Goal: Find specific page/section: Find specific page/section

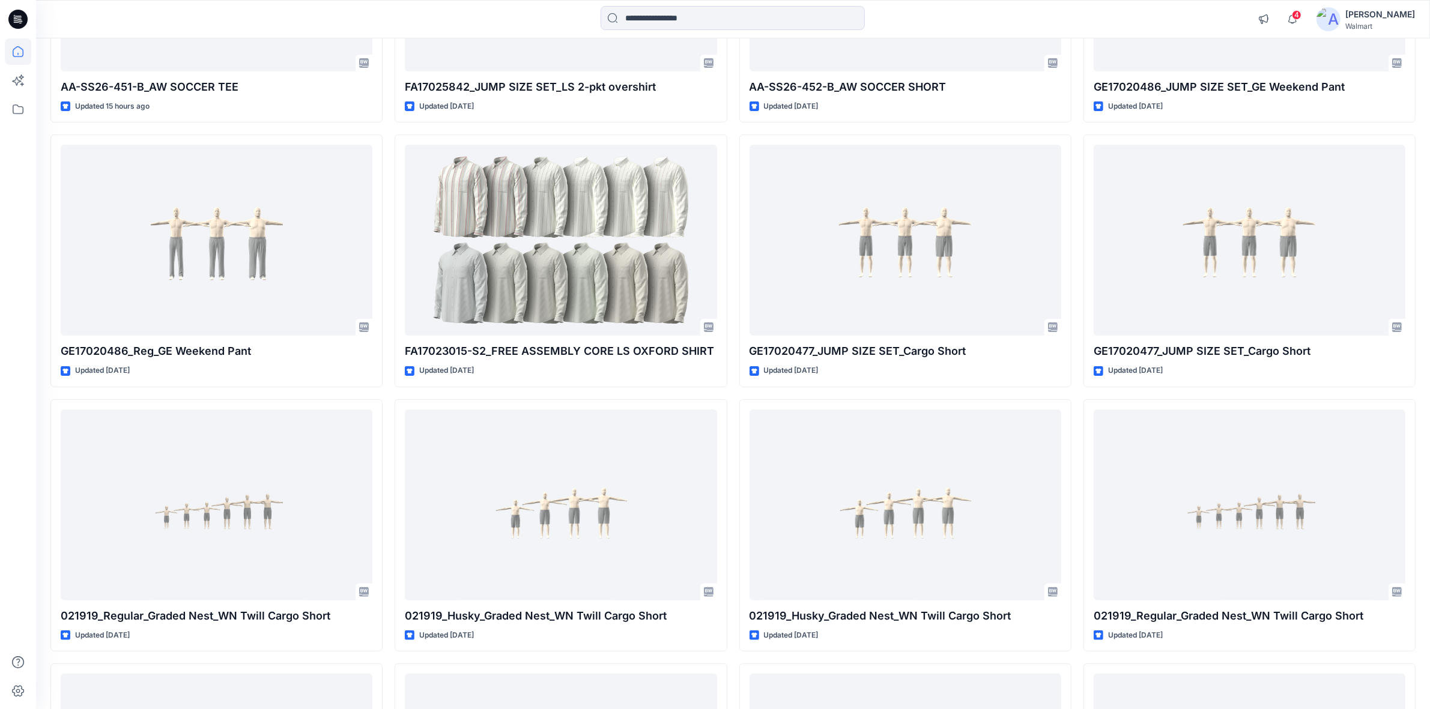
scroll to position [298, 0]
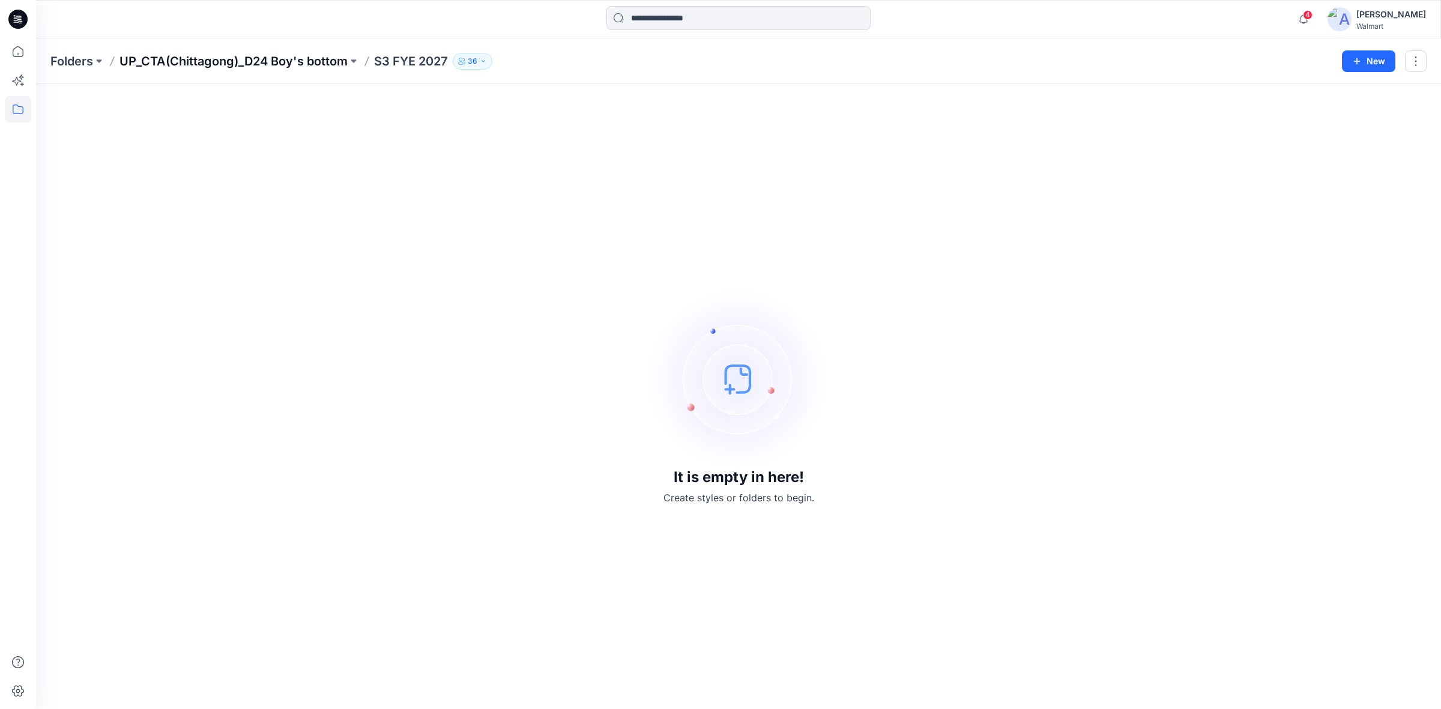
click at [295, 62] on p "UP_CTA(Chittagong)_D24 Boy's bottom" at bounding box center [233, 61] width 228 height 17
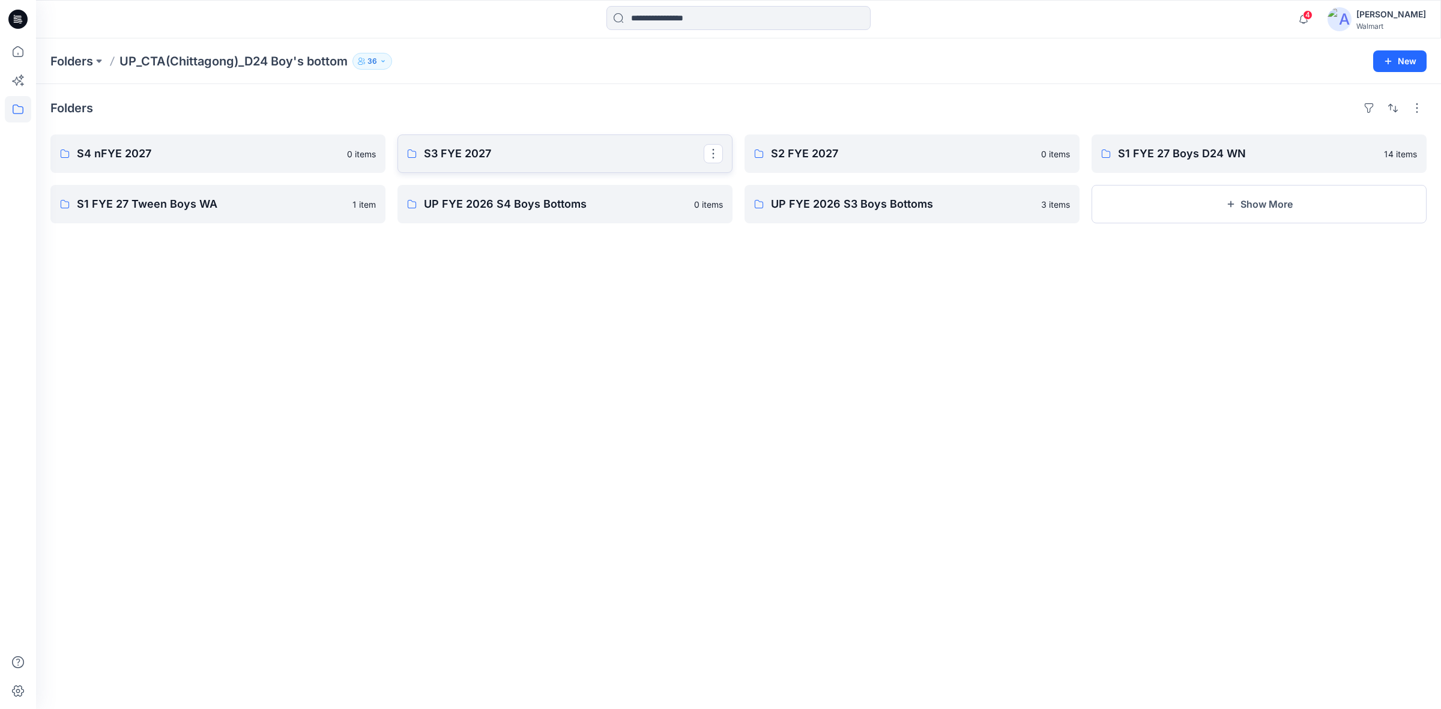
click at [516, 142] on link "S3 FYE 2027" at bounding box center [564, 153] width 335 height 38
click at [28, 10] on div at bounding box center [18, 19] width 38 height 38
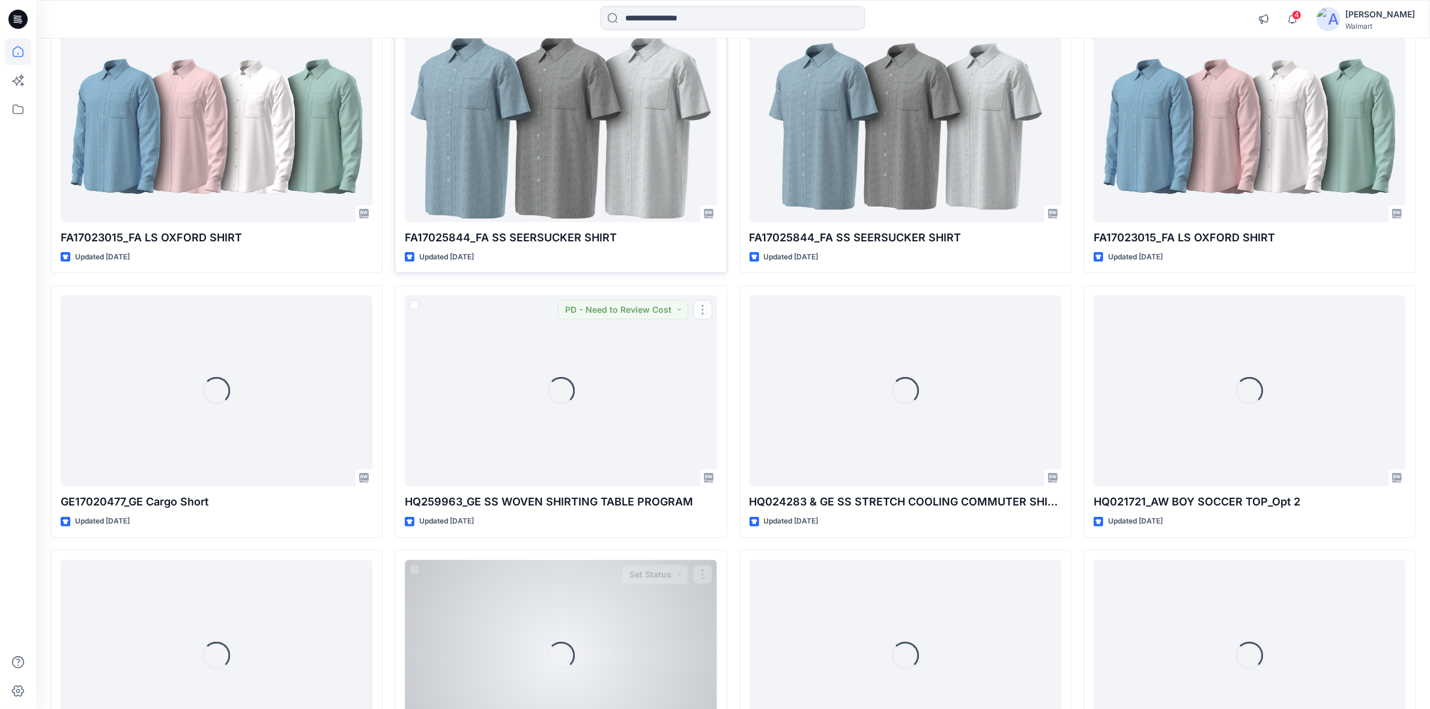
scroll to position [6383, 0]
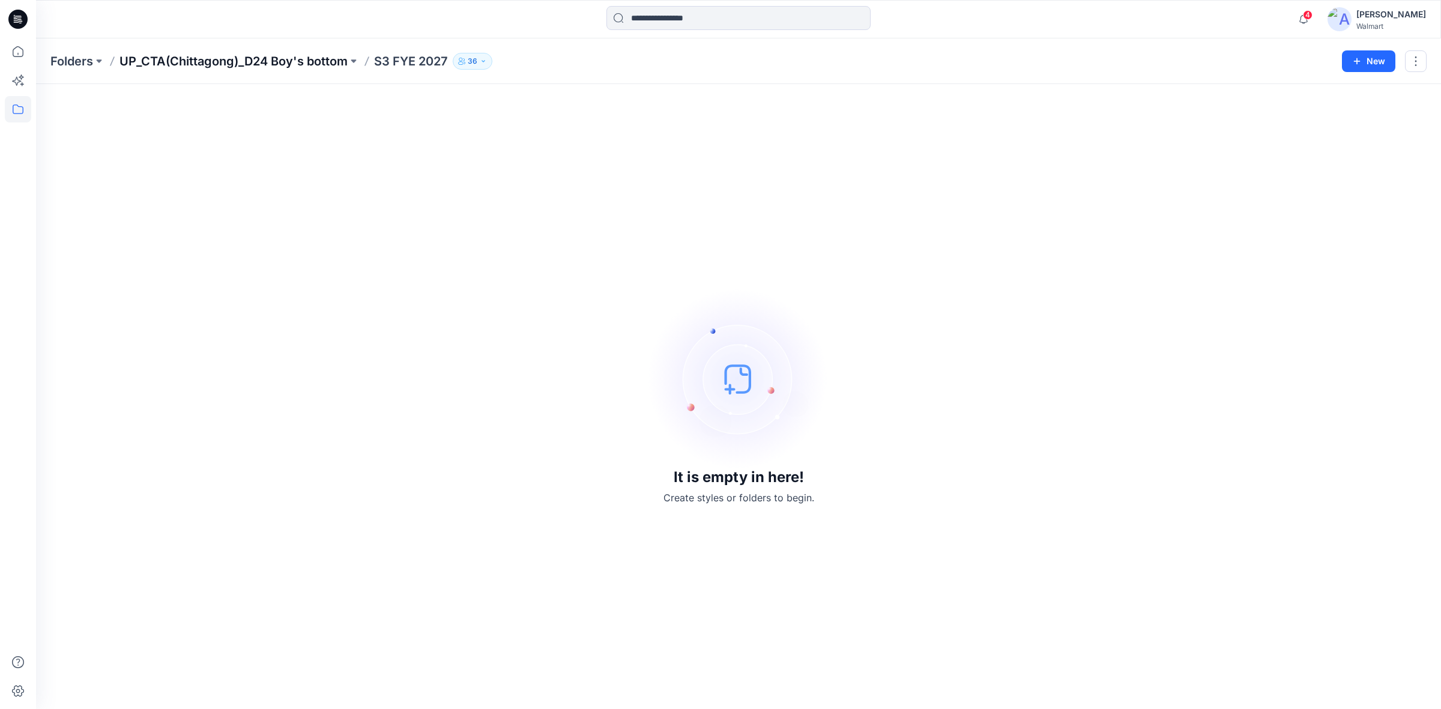
click at [304, 67] on p "UP_CTA(Chittagong)_D24 Boy's bottom" at bounding box center [233, 61] width 228 height 17
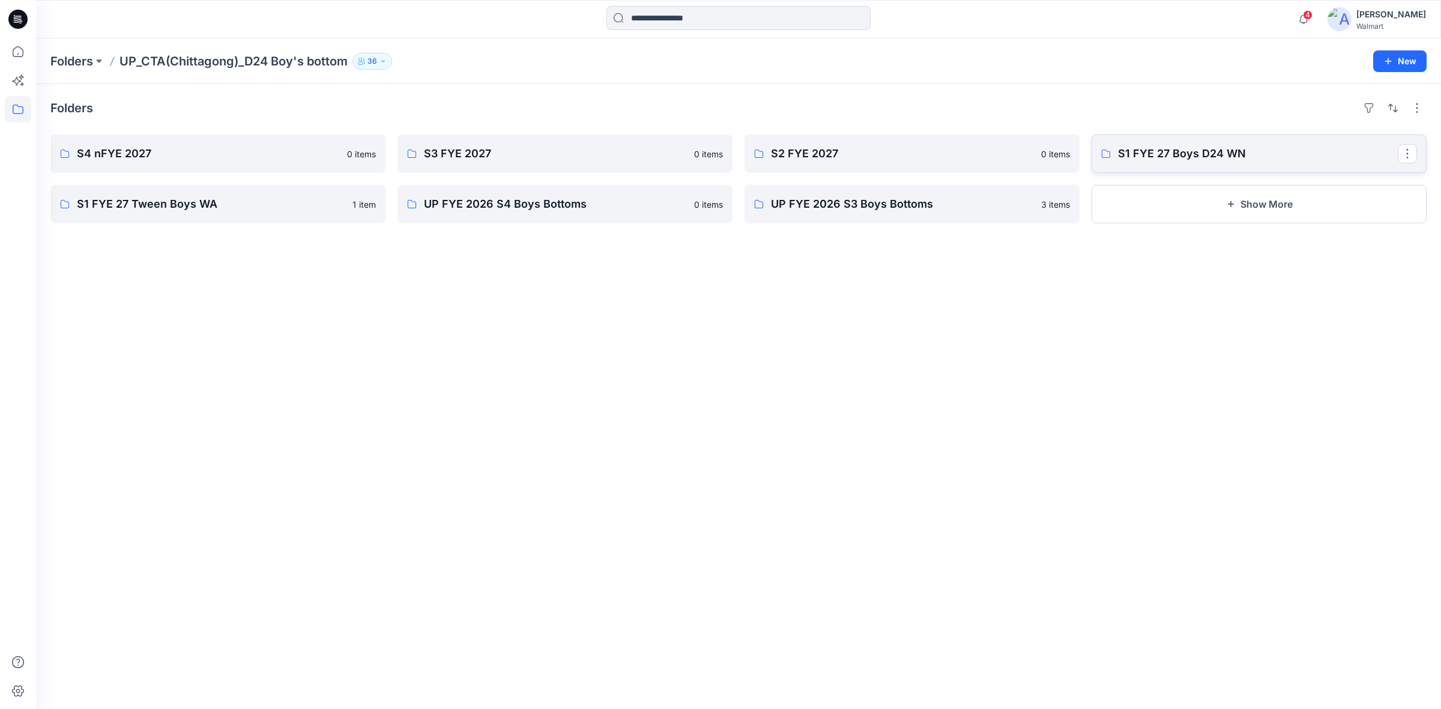
click at [1198, 160] on p "S1 FYE 27 Boys D24 WN" at bounding box center [1258, 153] width 280 height 17
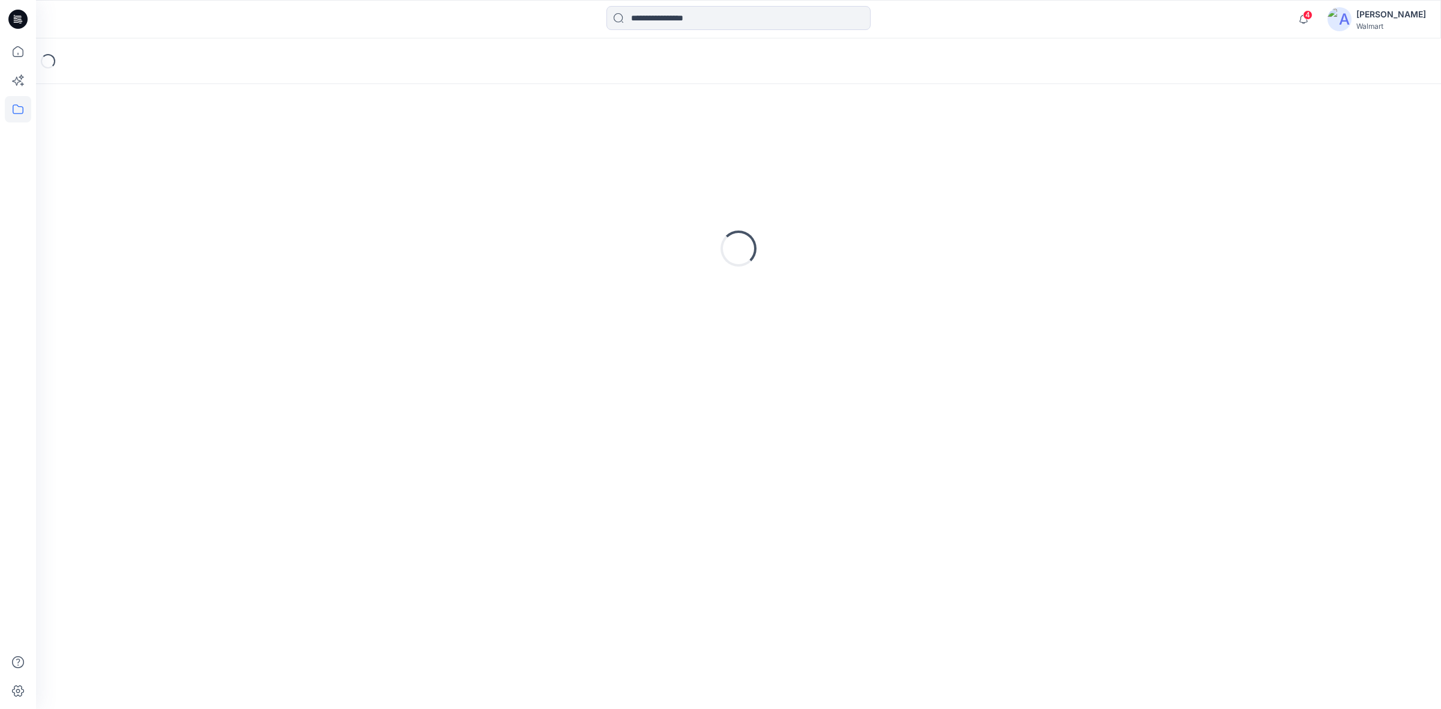
click at [1198, 160] on div "Loading..." at bounding box center [738, 248] width 1376 height 300
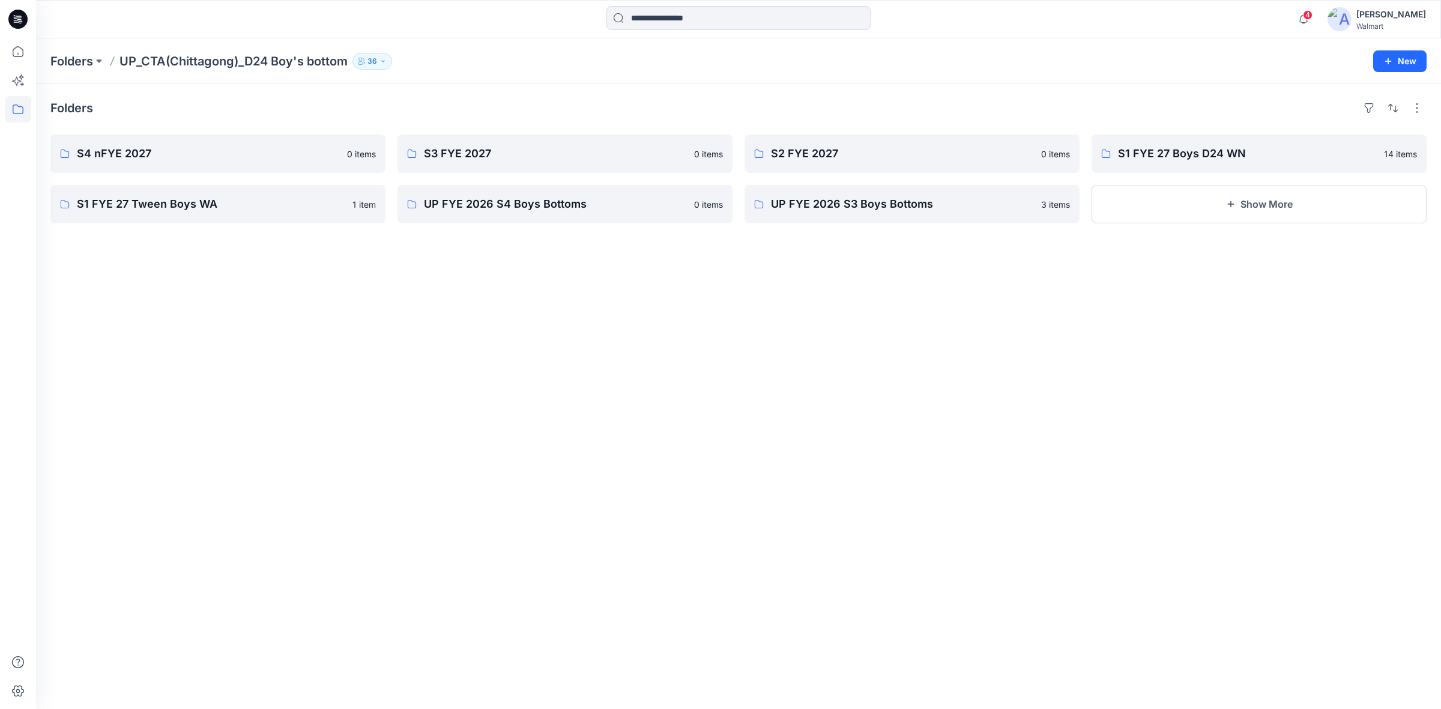
click at [508, 301] on div "Folders S4 nFYE 2027 0 items S1 FYE 27 Tween Boys WA 1 item S3 FYE 2027 0 items…" at bounding box center [738, 396] width 1405 height 625
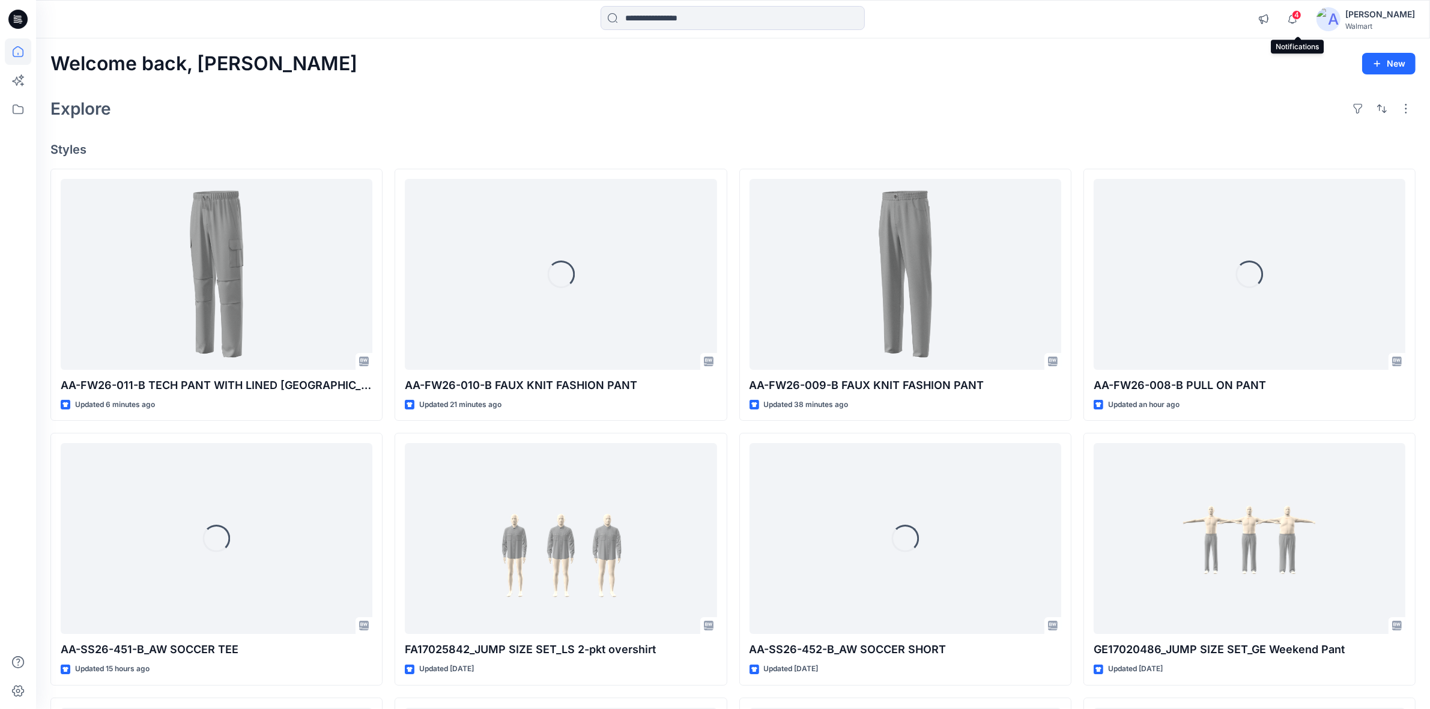
click at [1298, 17] on span "4" at bounding box center [1297, 15] width 10 height 10
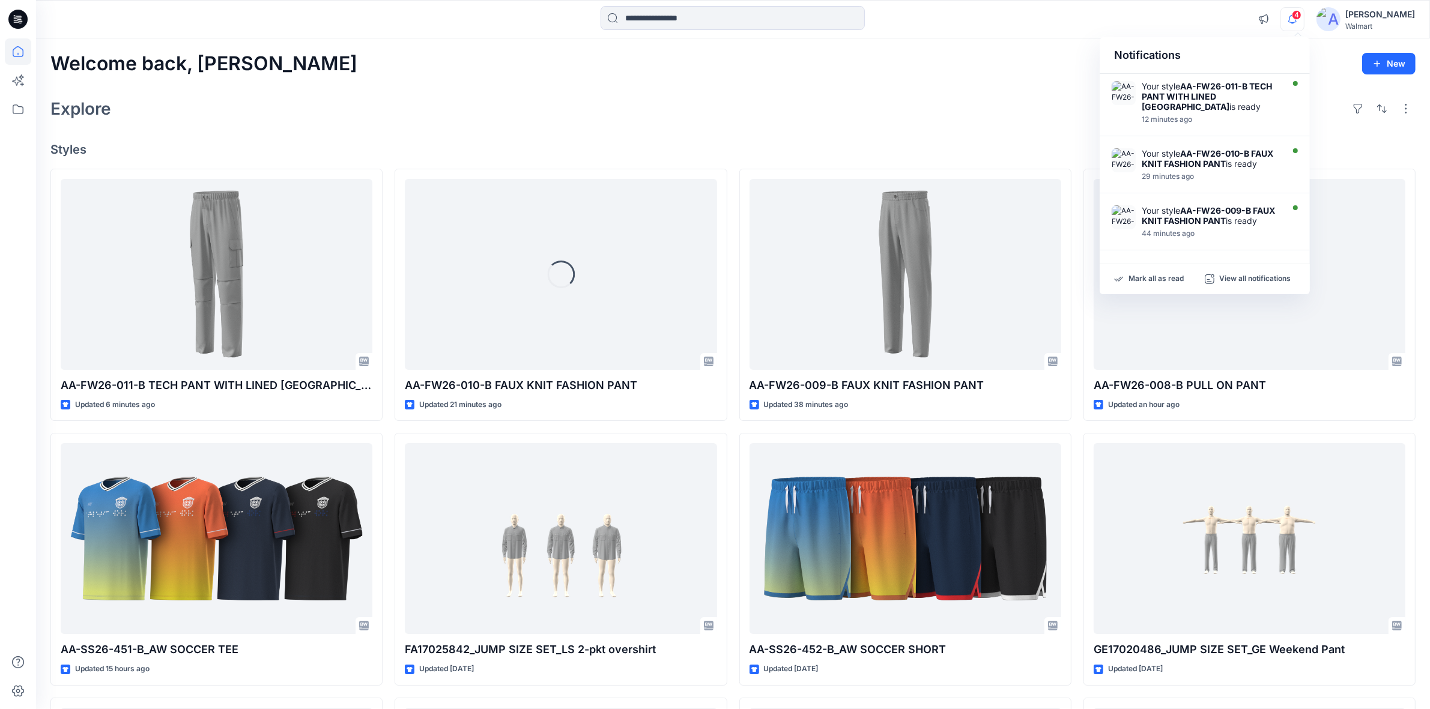
click at [1184, 20] on div "4 Notifications Your style AA-FW26-011-B TECH PANT WITH LINED JERSEY is ready 1…" at bounding box center [732, 19] width 1393 height 26
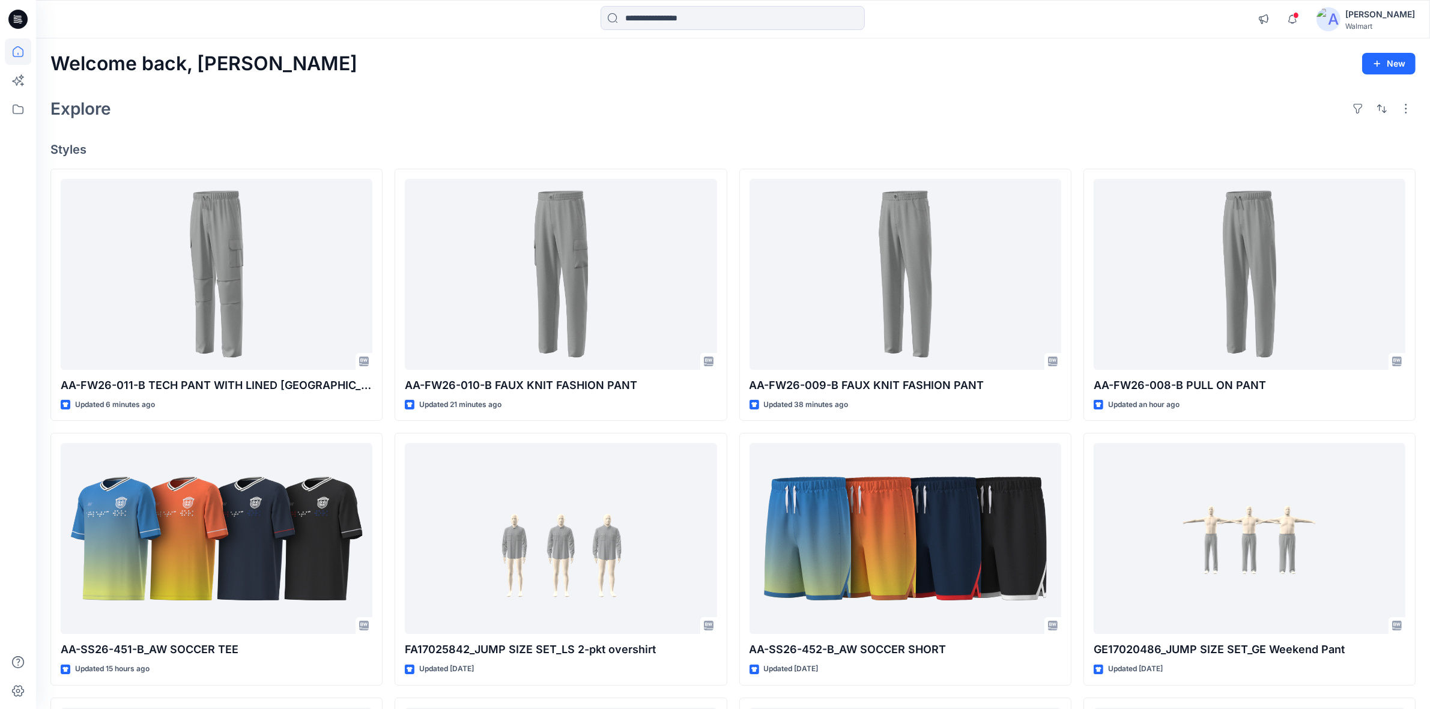
click at [1367, 16] on div "[PERSON_NAME]" at bounding box center [1380, 14] width 70 height 14
click at [1295, 187] on div "Sign out" at bounding box center [1324, 191] width 175 height 23
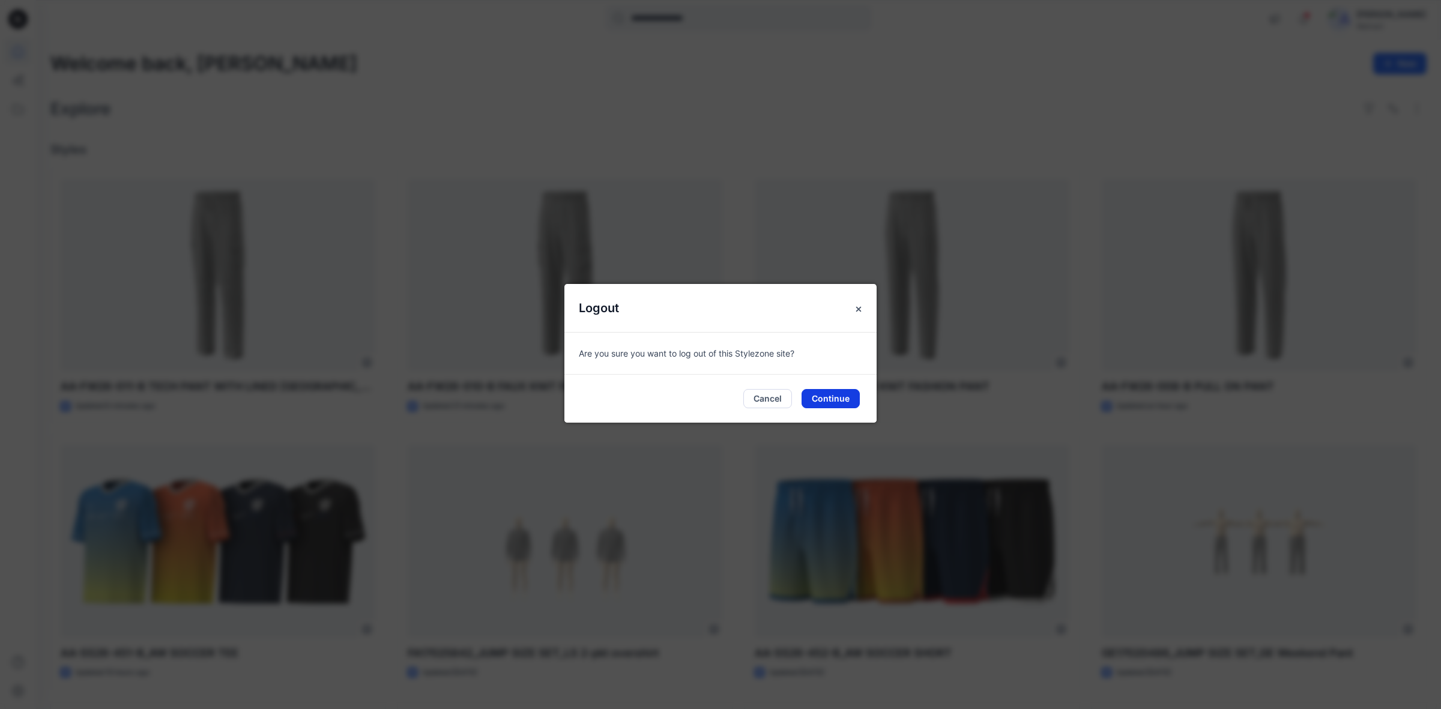
click at [839, 397] on button "Continue" at bounding box center [831, 398] width 58 height 19
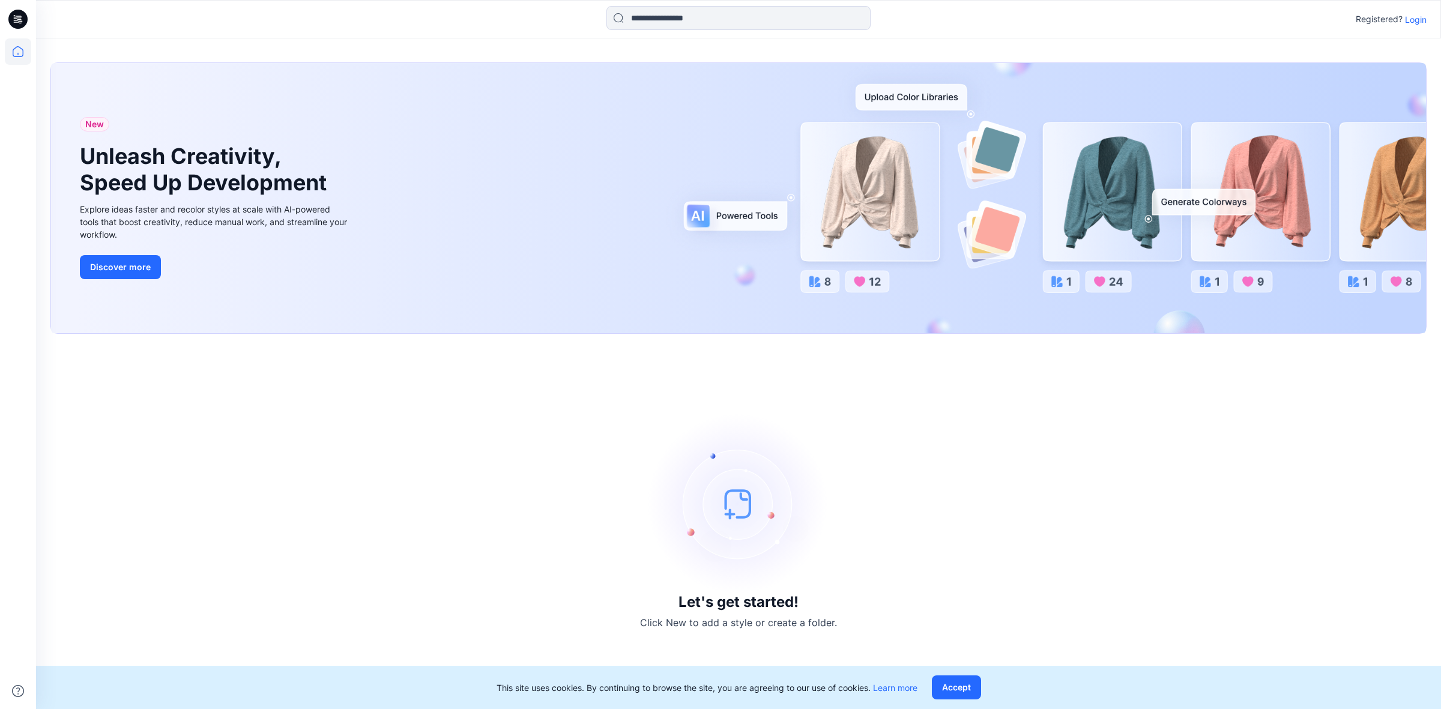
click at [1422, 20] on p "Login" at bounding box center [1416, 19] width 22 height 13
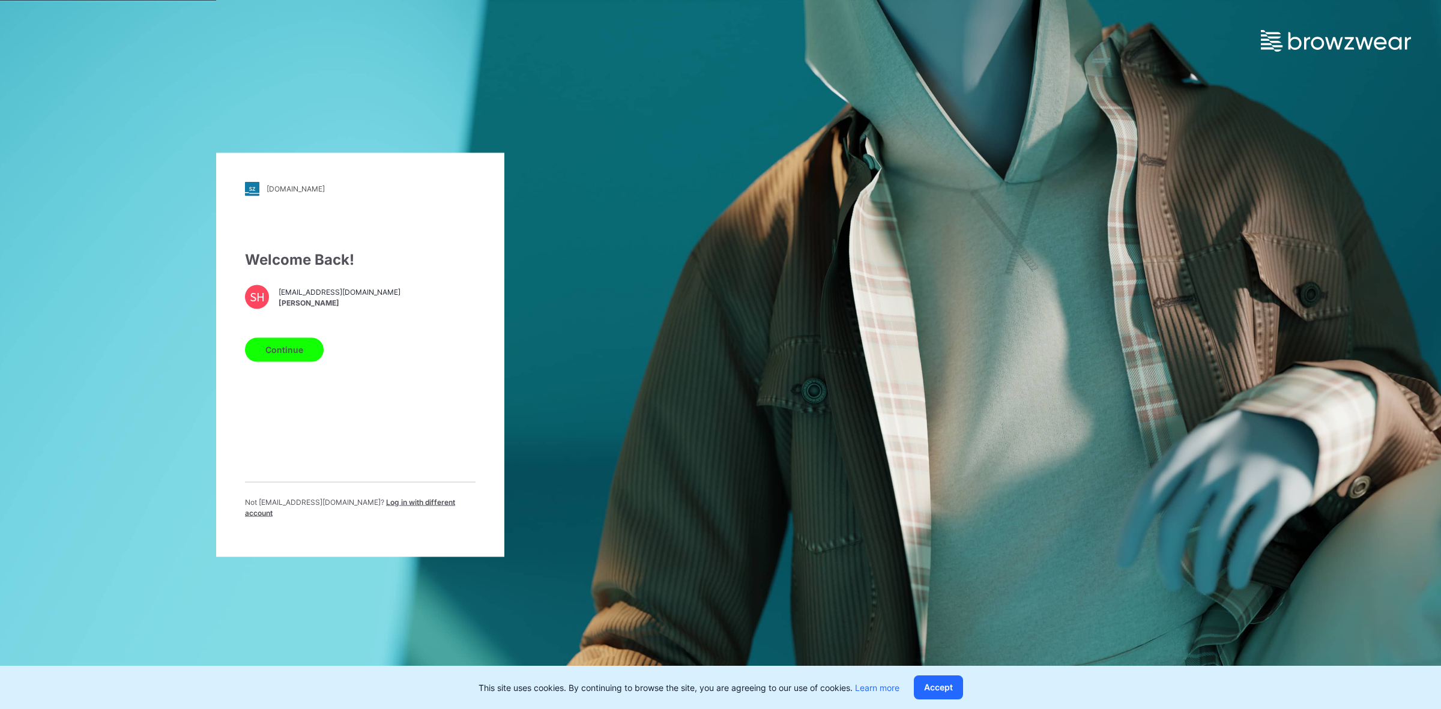
click at [270, 361] on button "Continue" at bounding box center [284, 349] width 79 height 24
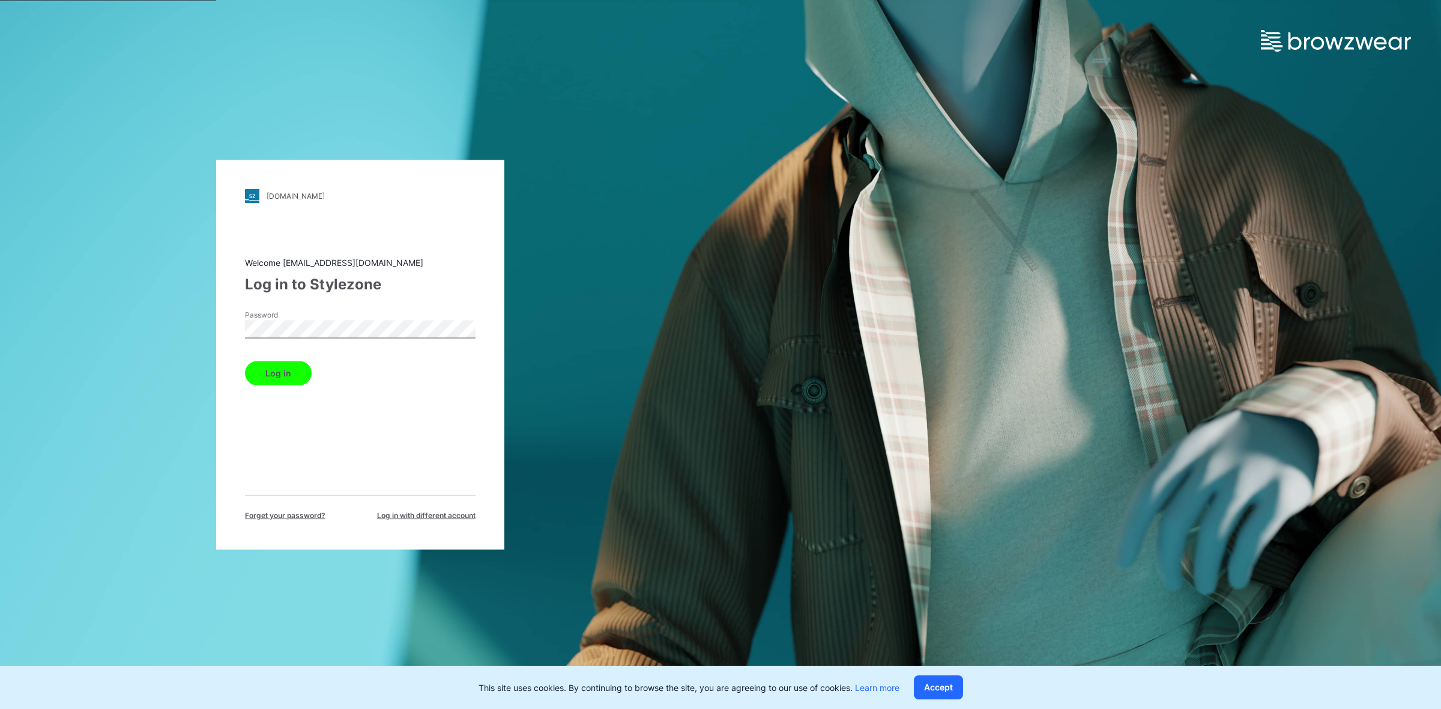
click at [18, 324] on div "walmart.stylezone.com Loading... Welcome hashmi@asianapparels.com Log in to Sty…" at bounding box center [360, 354] width 721 height 709
click at [270, 368] on button "Log in" at bounding box center [278, 373] width 67 height 24
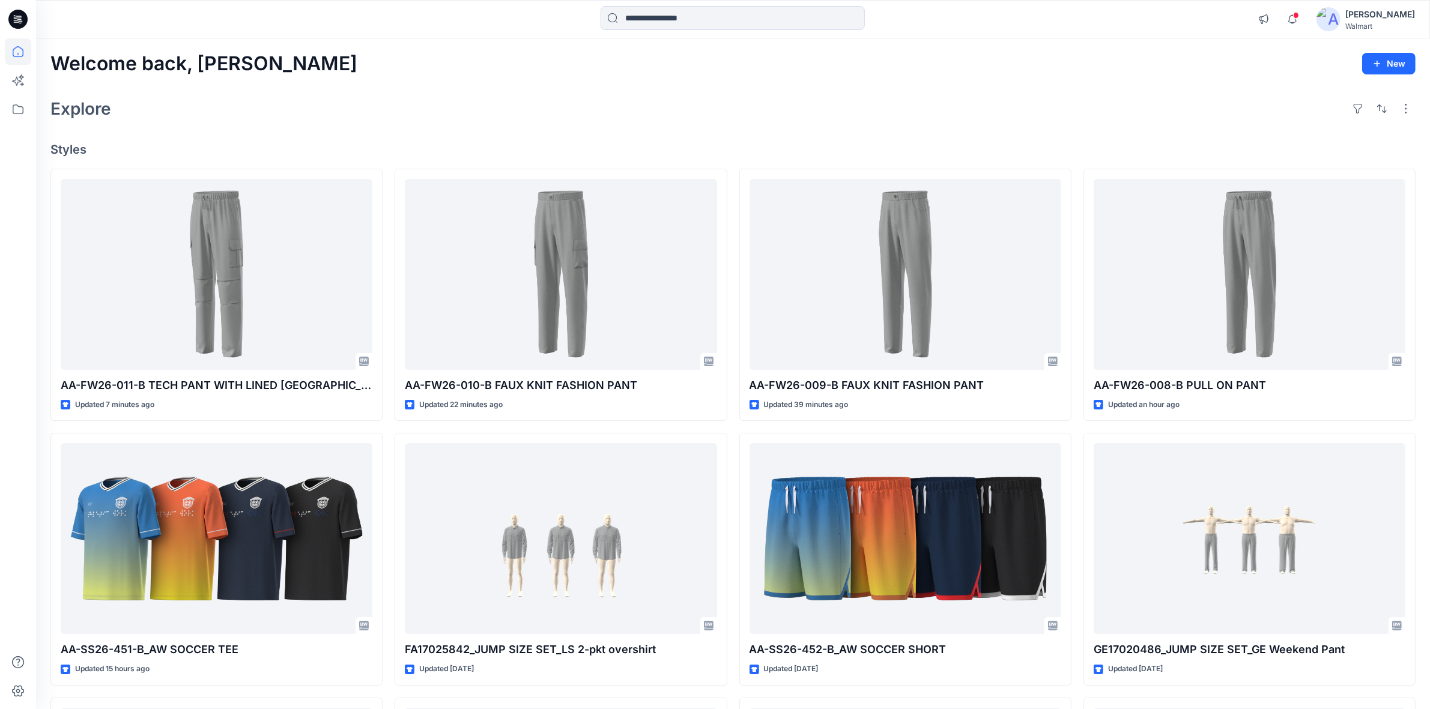
click at [971, 103] on div "Explore" at bounding box center [732, 108] width 1365 height 29
click at [1057, 97] on div "Explore" at bounding box center [732, 108] width 1365 height 29
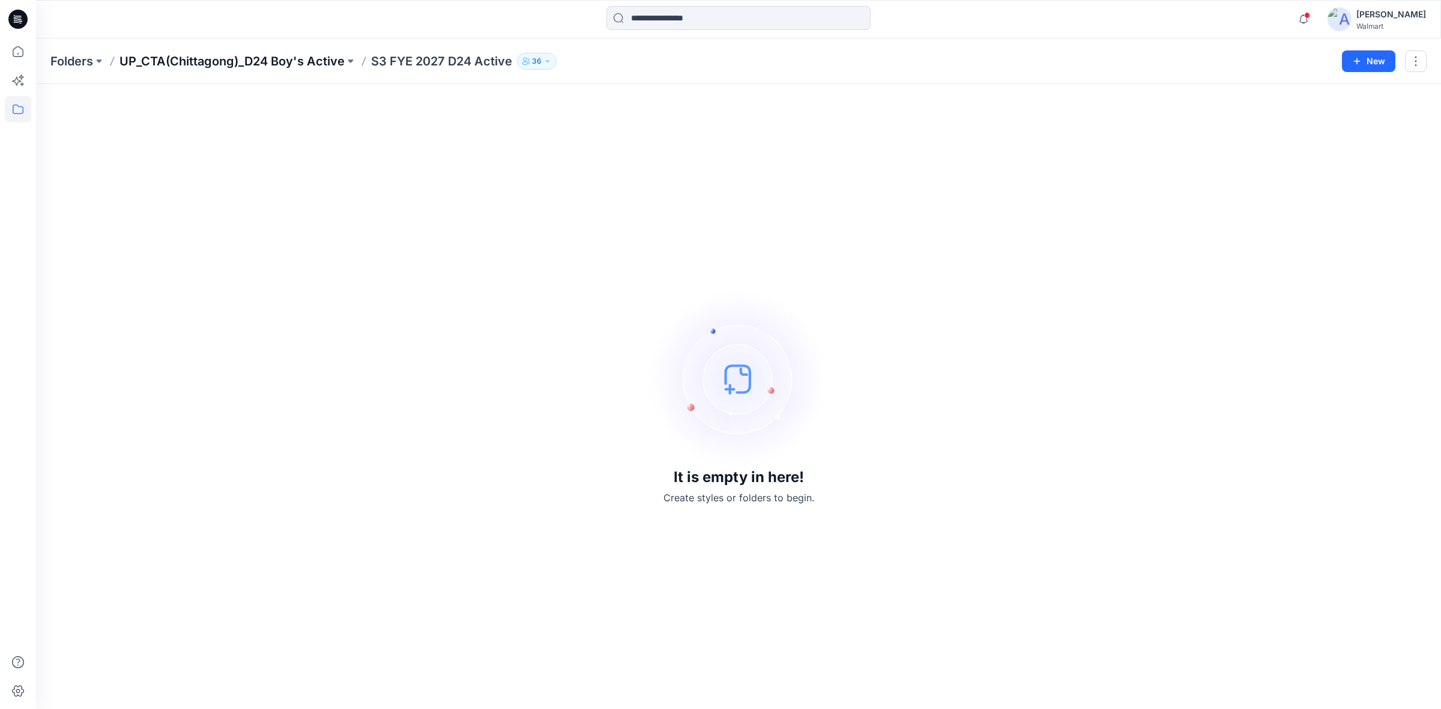
click at [307, 62] on p "UP_CTA(Chittagong)_D24 Boy's Active" at bounding box center [231, 61] width 225 height 17
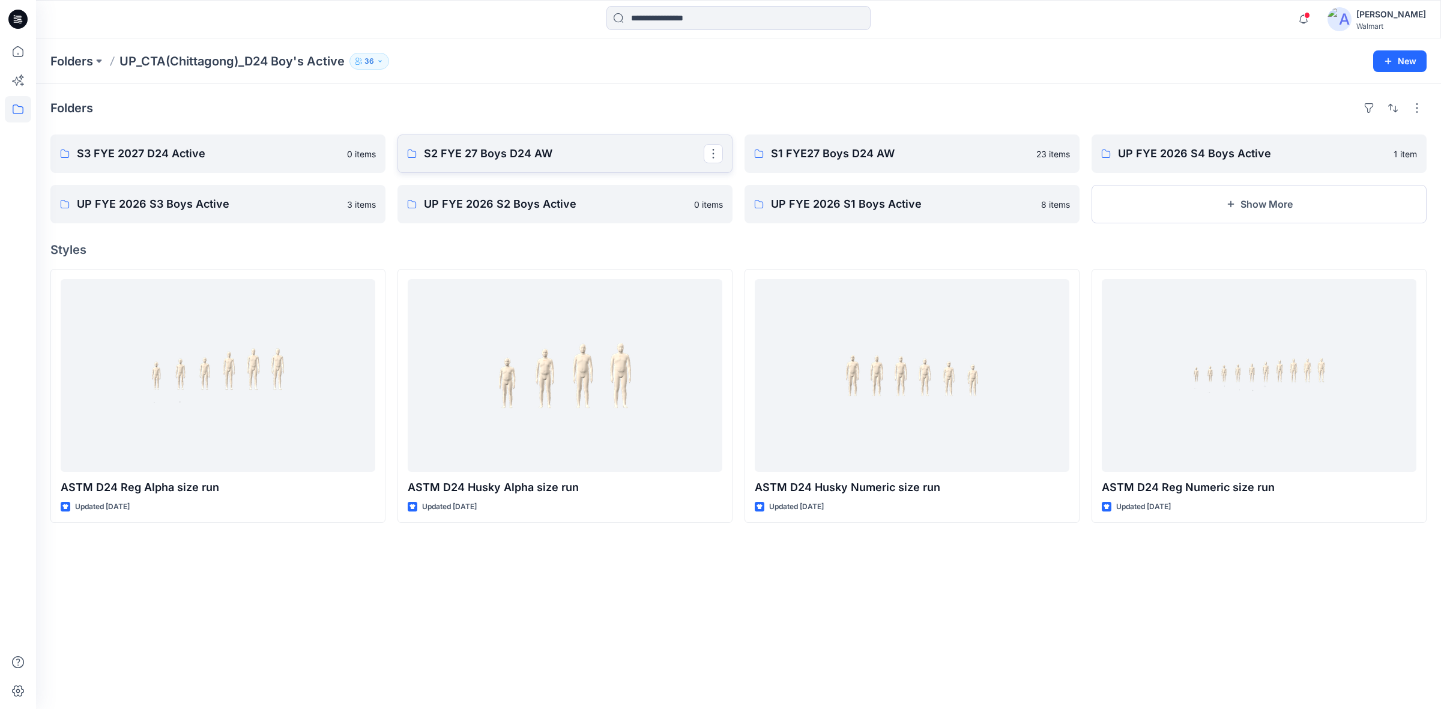
click at [499, 154] on p "S2 FYE 27 Boys D24 AW" at bounding box center [564, 153] width 280 height 17
